Goal: Transaction & Acquisition: Purchase product/service

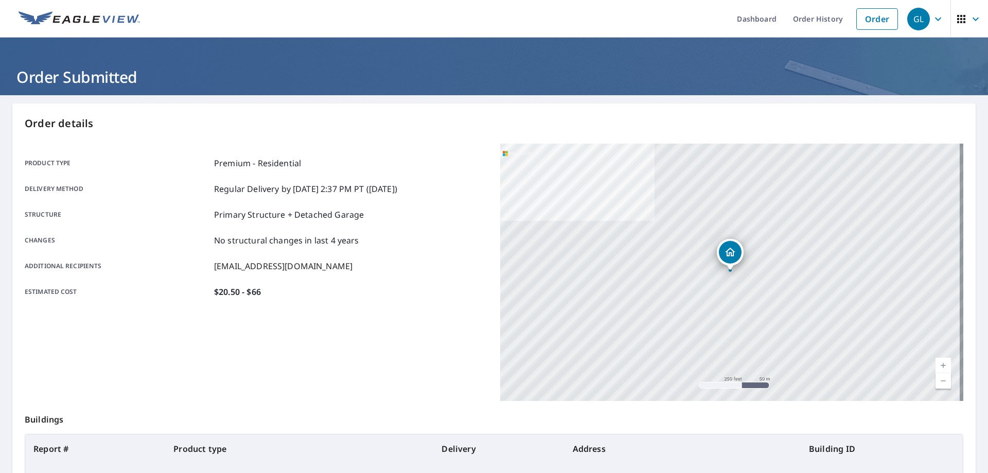
scroll to position [133, 0]
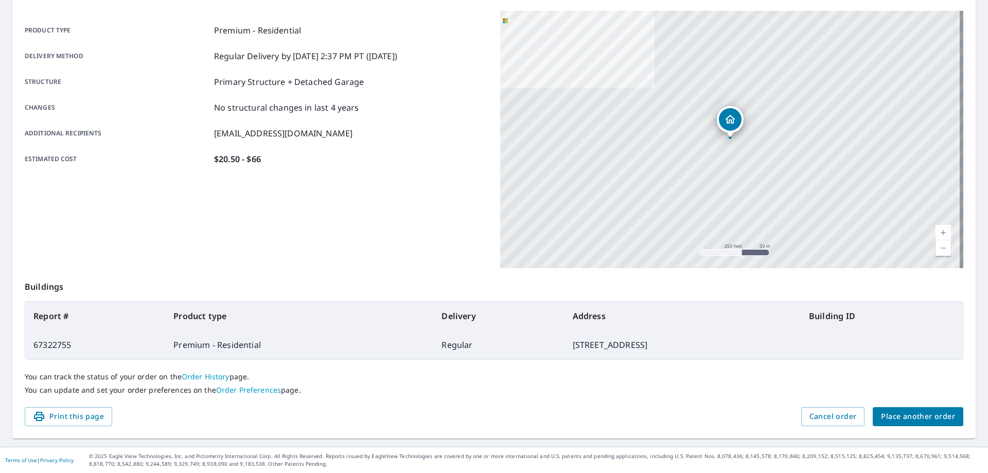
click at [891, 415] on span "Place another order" at bounding box center [918, 416] width 74 height 13
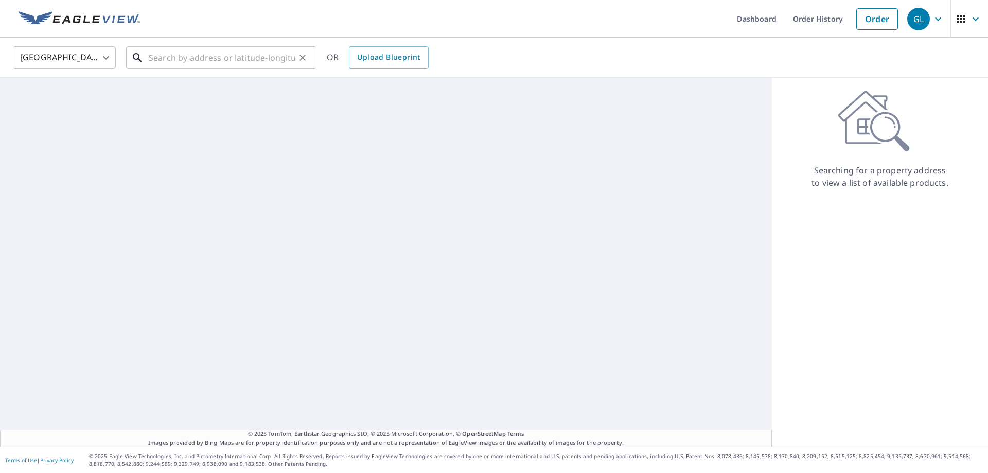
click at [185, 53] on input "text" at bounding box center [222, 57] width 147 height 29
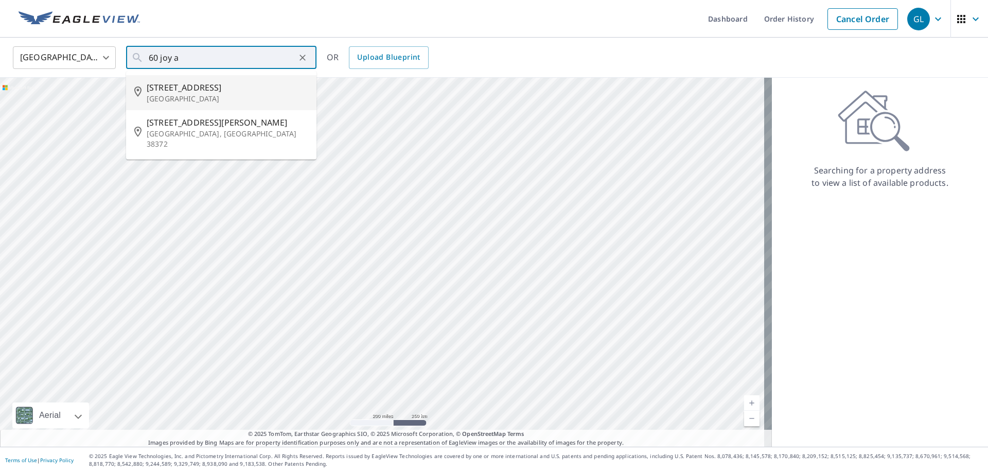
type input "[STREET_ADDRESS]"
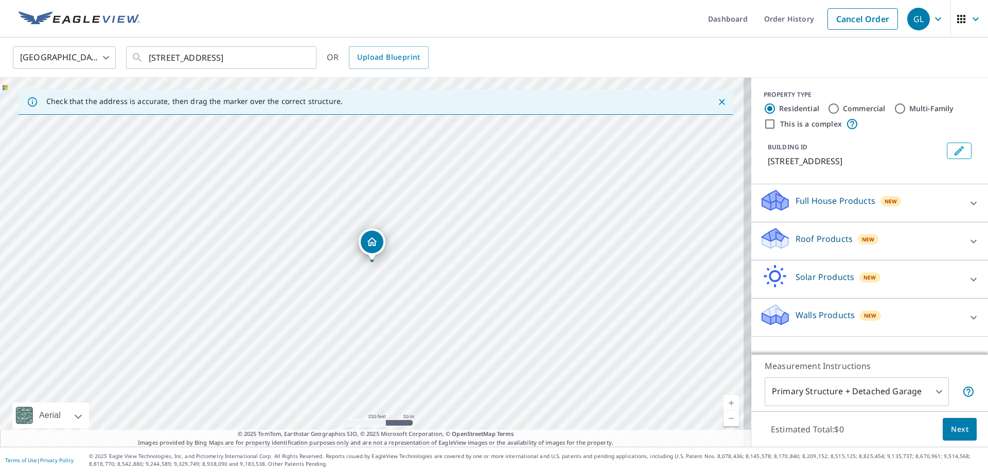
click at [787, 239] on div "Roof Products New" at bounding box center [861, 240] width 202 height 29
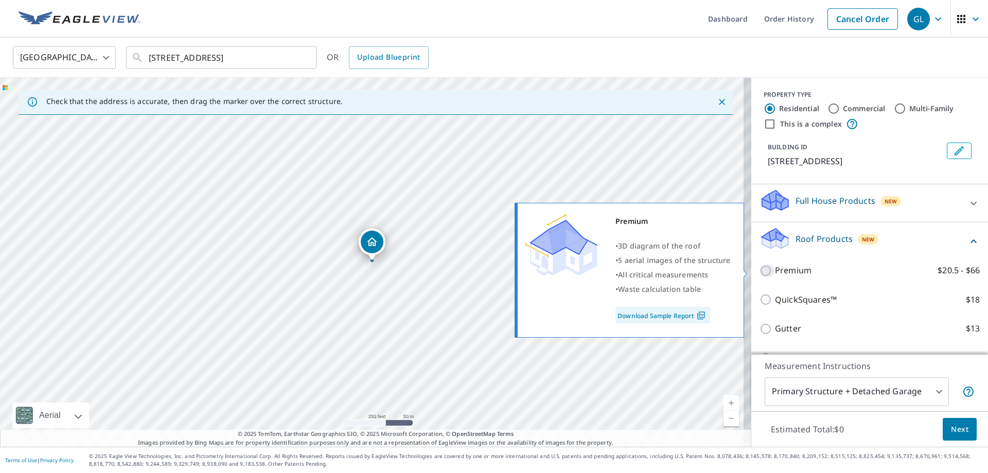
click at [760, 271] on input "Premium $20.5 - $66" at bounding box center [767, 271] width 15 height 12
checkbox input "true"
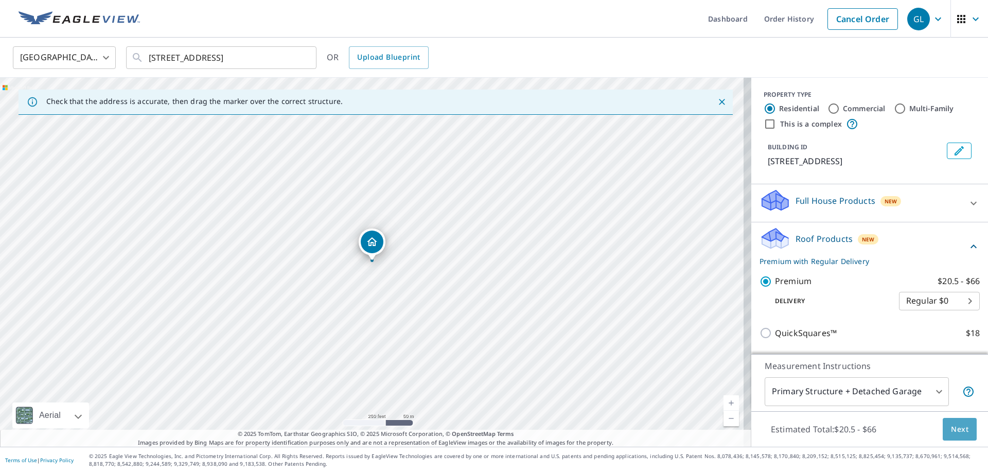
click at [961, 432] on button "Next" at bounding box center [960, 429] width 34 height 23
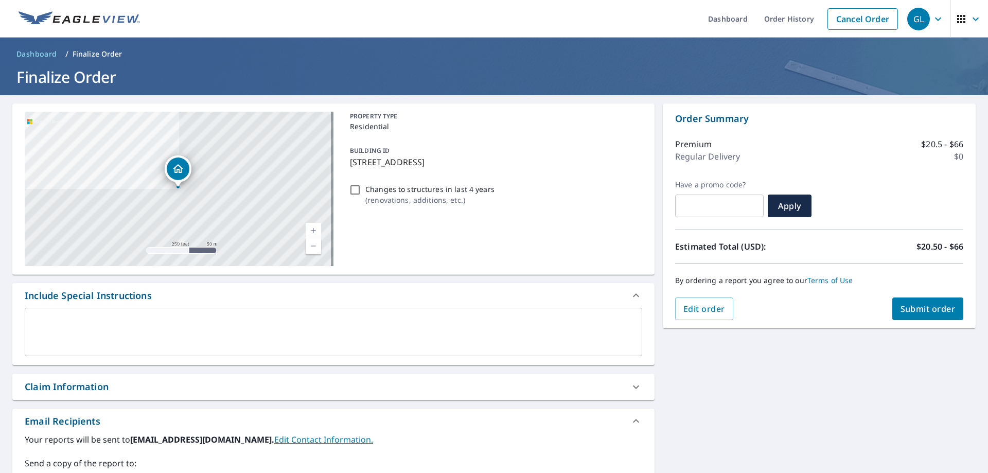
click at [160, 390] on div "Claim Information" at bounding box center [324, 387] width 599 height 14
checkbox input "true"
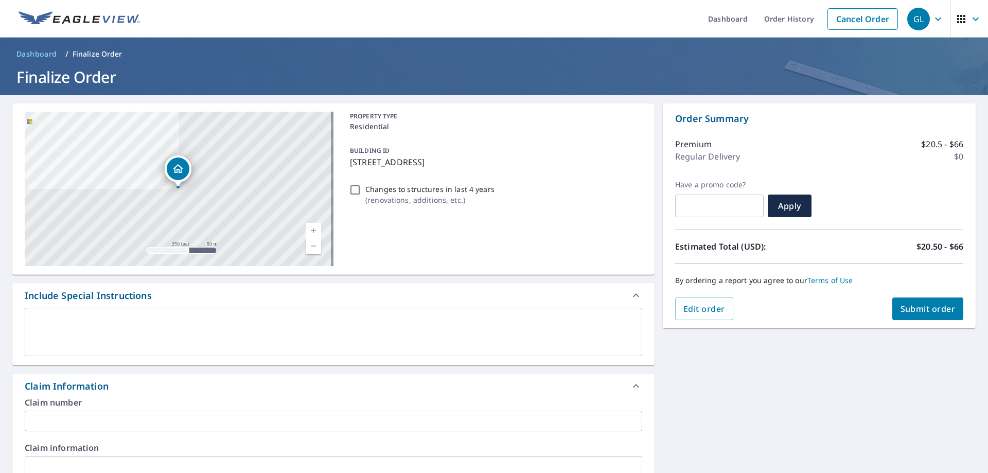
drag, startPoint x: 108, startPoint y: 423, endPoint x: 107, endPoint y: 417, distance: 5.2
click at [107, 418] on input "text" at bounding box center [334, 421] width 618 height 21
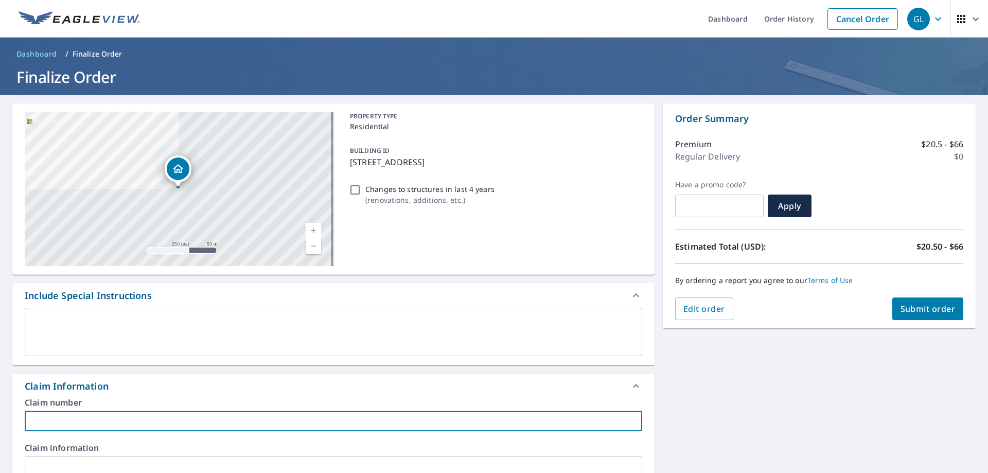
type input "300-[PERSON_NAME]"
click at [909, 307] on span "Submit order" at bounding box center [928, 308] width 55 height 11
checkbox input "true"
